Goal: Check status: Check status

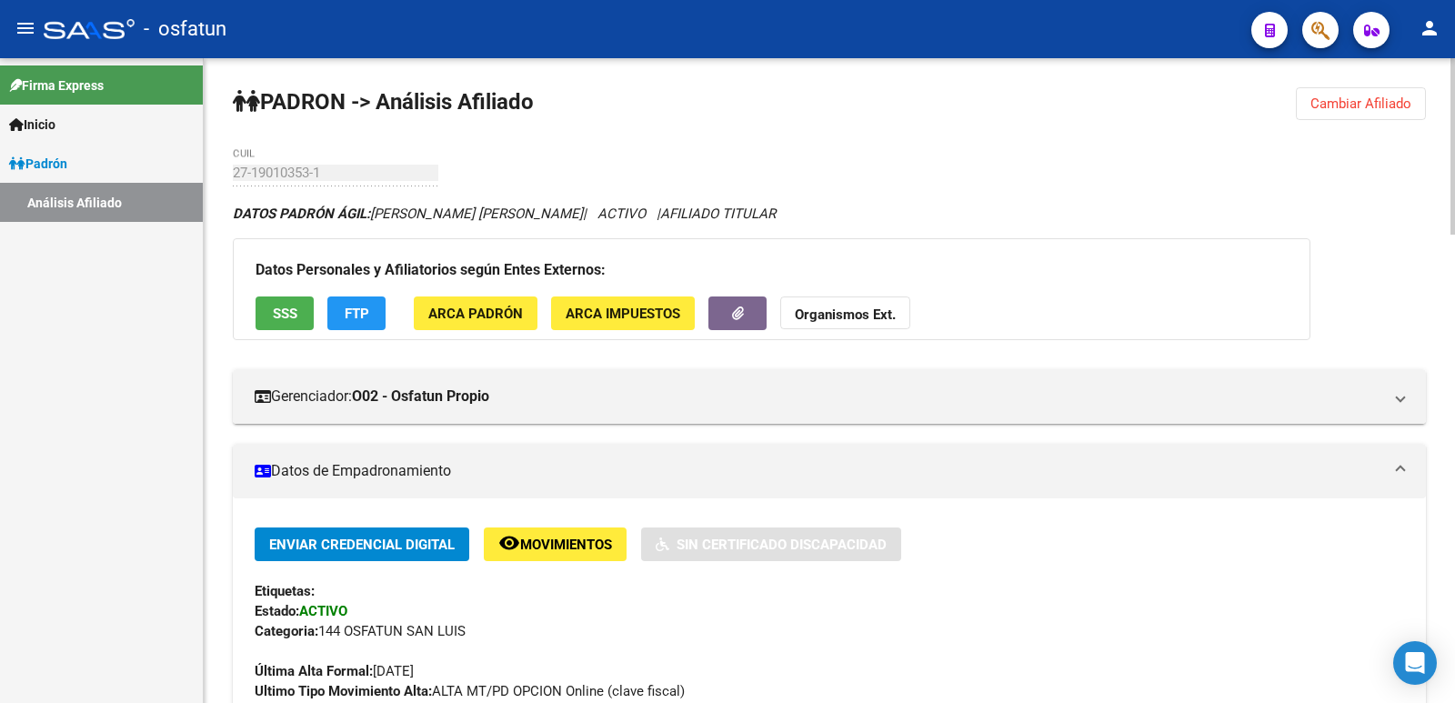
click at [1367, 95] on span "Cambiar Afiliado" at bounding box center [1360, 103] width 101 height 16
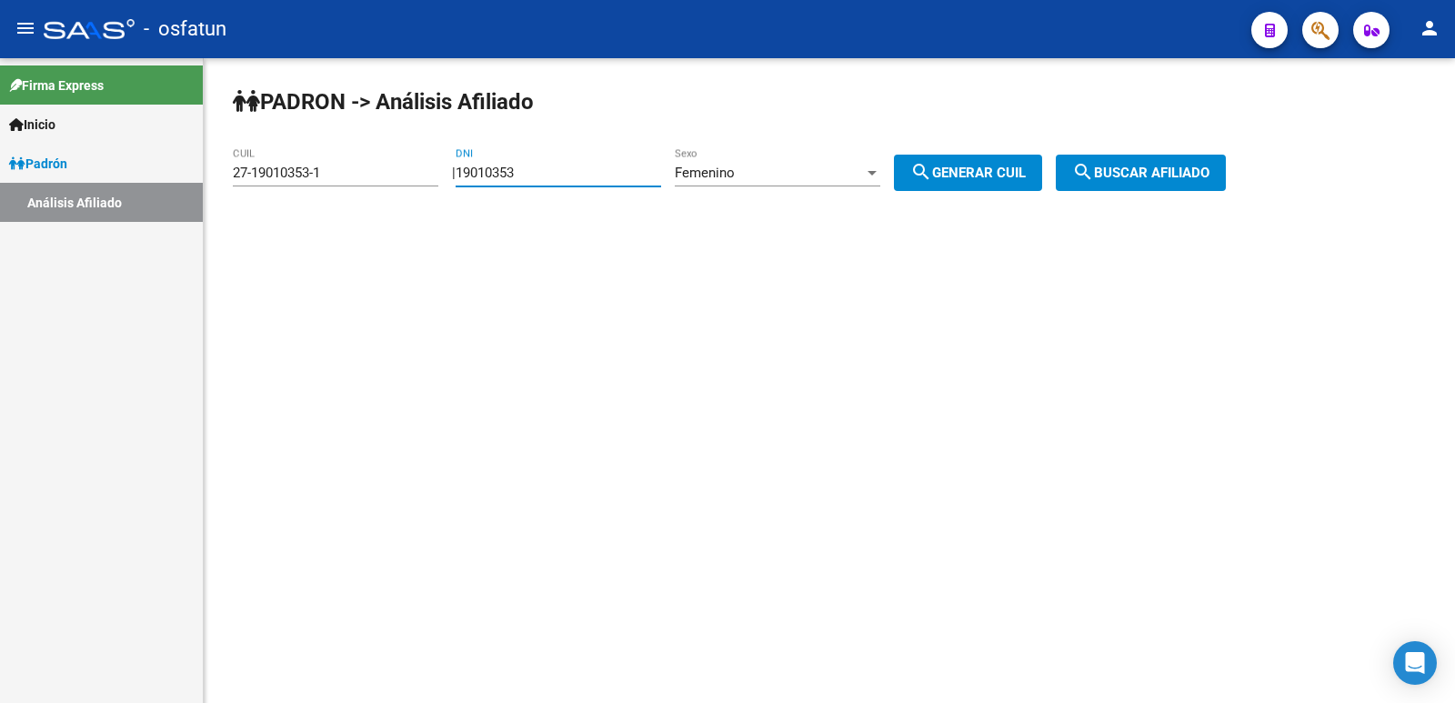
drag, startPoint x: 467, startPoint y: 173, endPoint x: 361, endPoint y: 173, distance: 106.4
click at [361, 173] on app-analisis-afiliado "PADRON -> Análisis Afiliado 27-19010353-1 CUIL | 19010353 DNI Femenino Sexo sea…" at bounding box center [736, 173] width 1007 height 16
paste input "35316520"
type input "35316520"
click at [837, 179] on div "Femenino" at bounding box center [769, 173] width 189 height 16
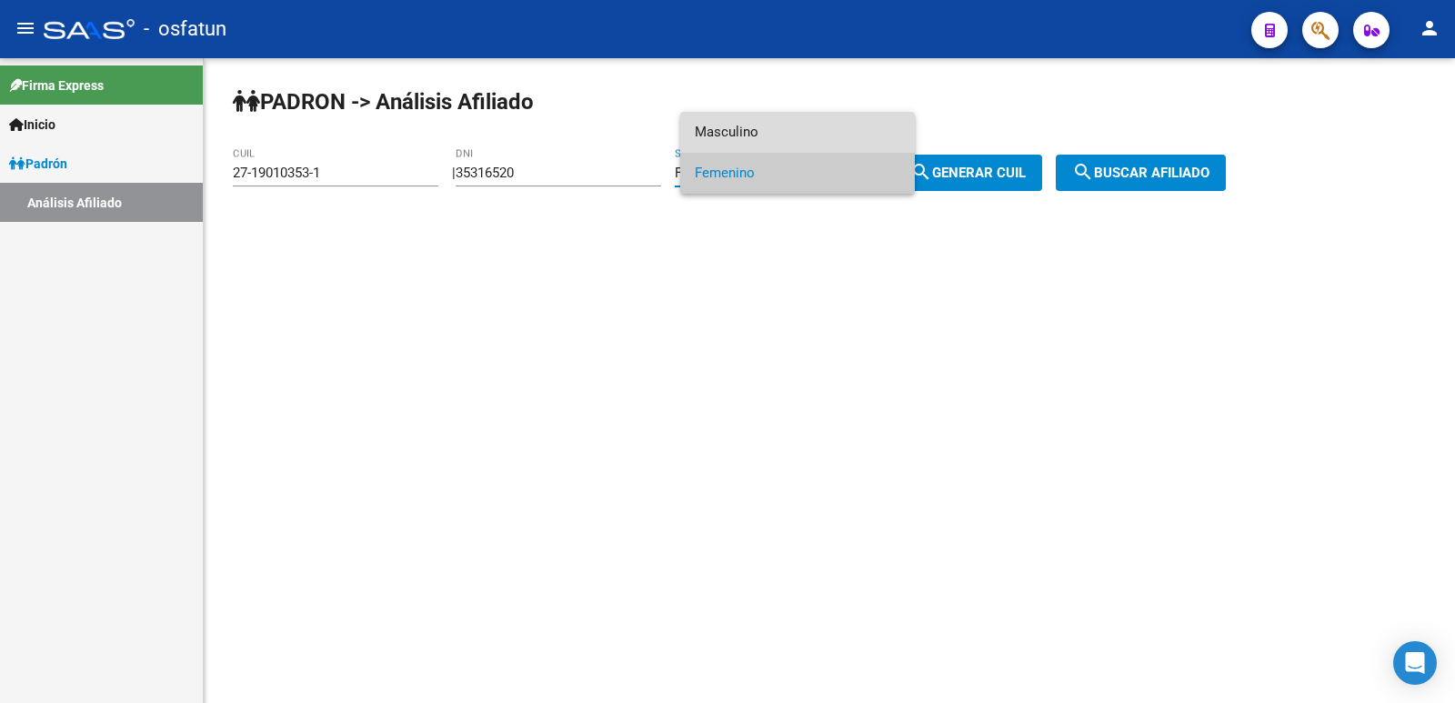
click at [734, 137] on span "Masculino" at bounding box center [797, 132] width 205 height 41
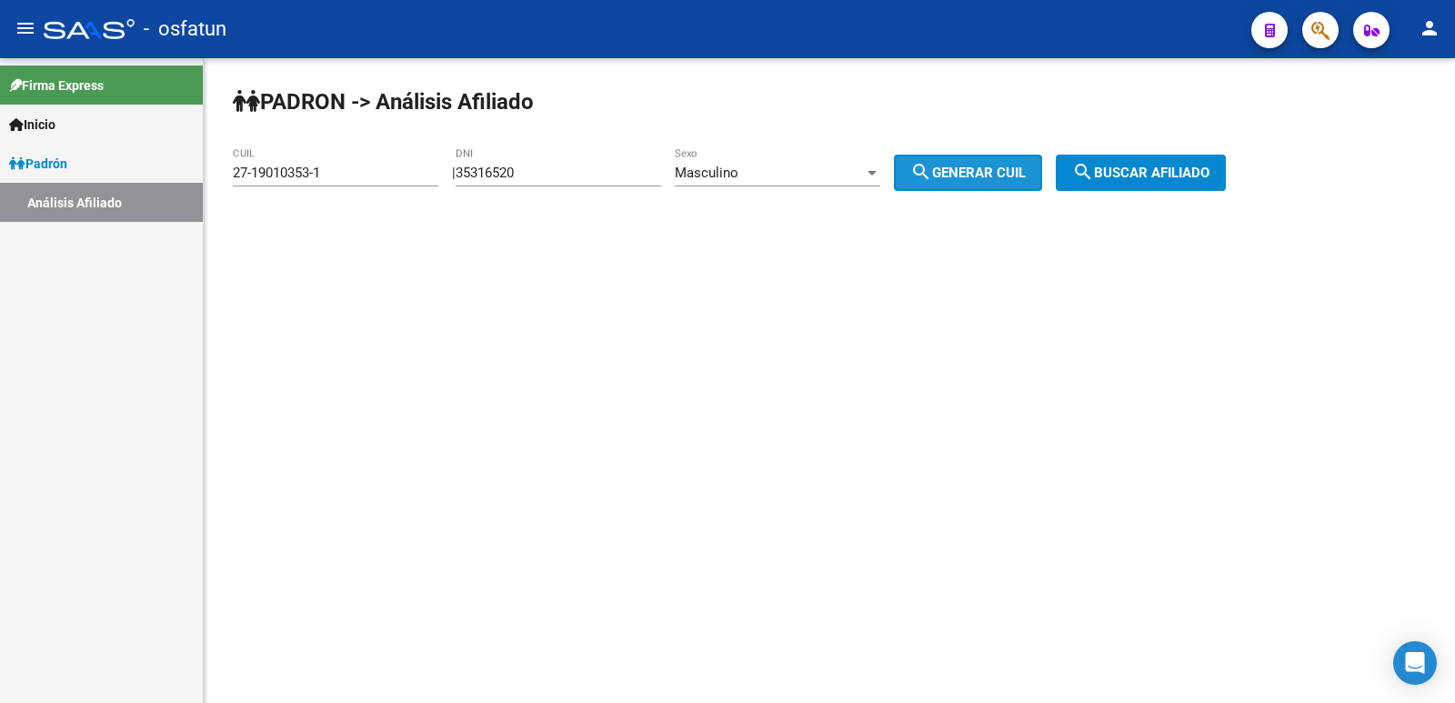
drag, startPoint x: 1007, startPoint y: 172, endPoint x: 1143, endPoint y: 170, distance: 135.5
click at [1009, 172] on span "search Generar CUIL" at bounding box center [967, 173] width 115 height 16
type input "20-35316520-9"
click at [1143, 170] on span "search Buscar afiliado" at bounding box center [1140, 173] width 137 height 16
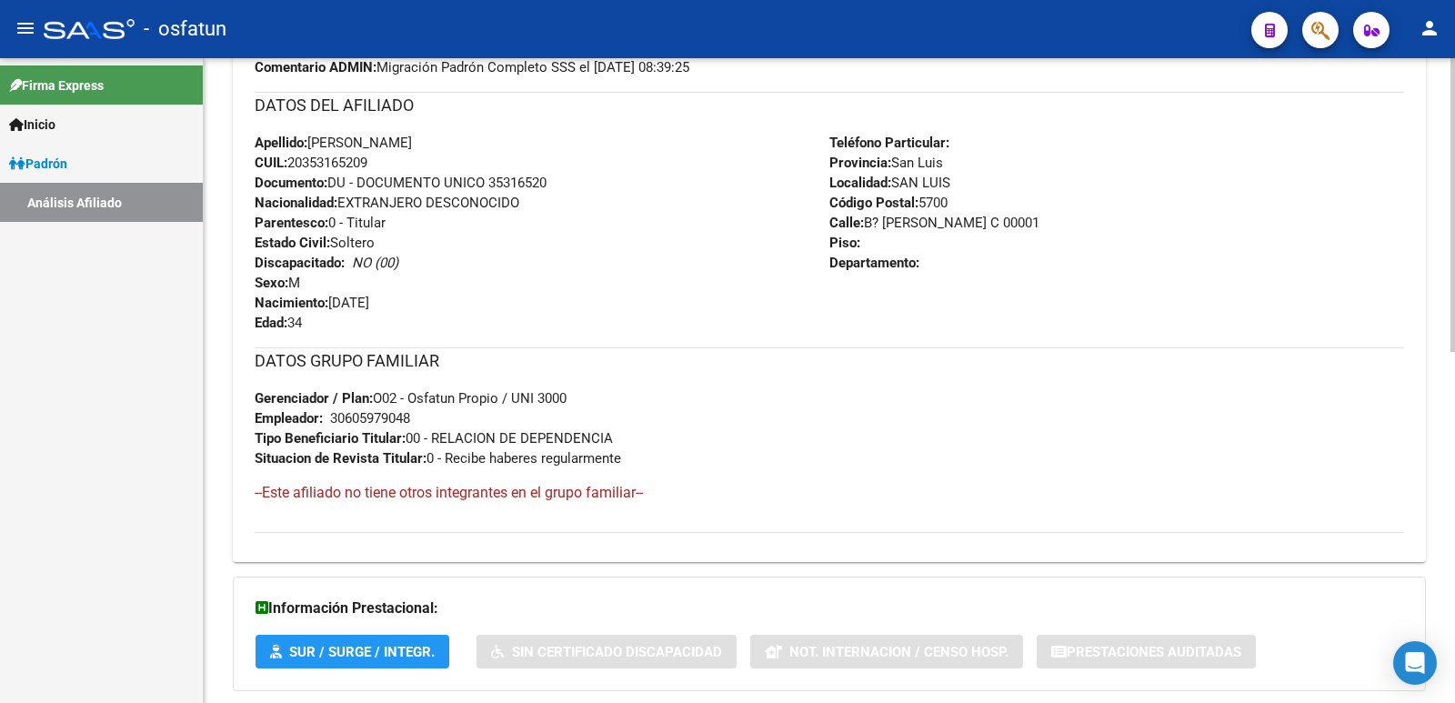
scroll to position [768, 0]
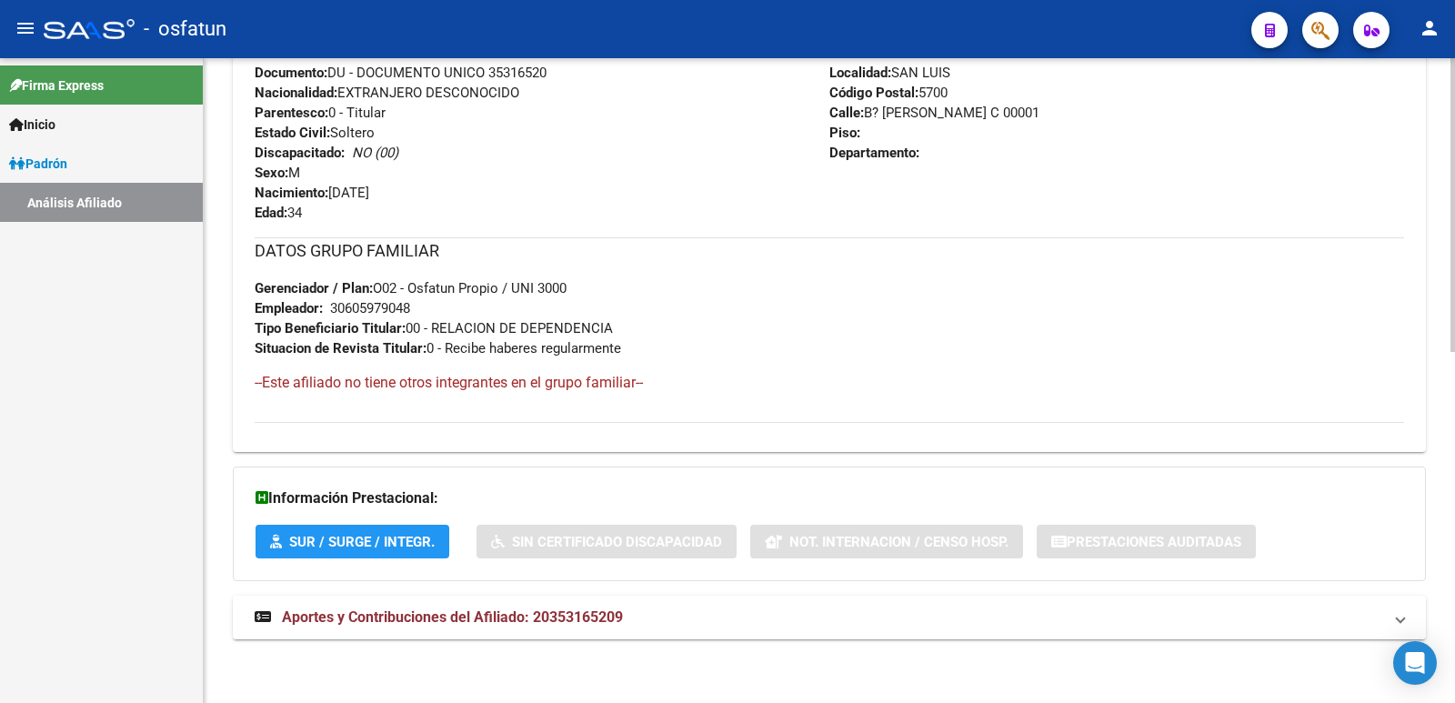
click at [448, 623] on span "Aportes y Contribuciones del Afiliado: 20353165209" at bounding box center [452, 616] width 341 height 17
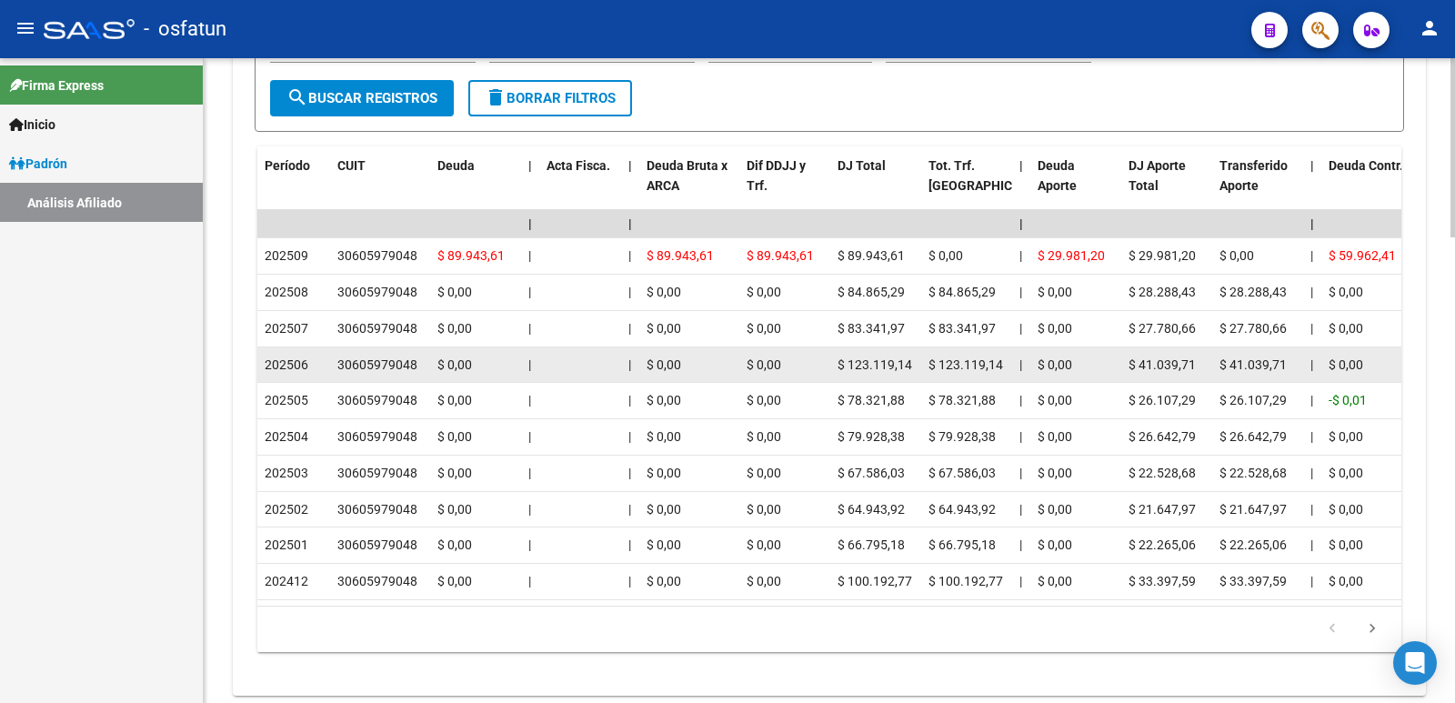
scroll to position [1679, 0]
